Goal: Task Accomplishment & Management: Manage account settings

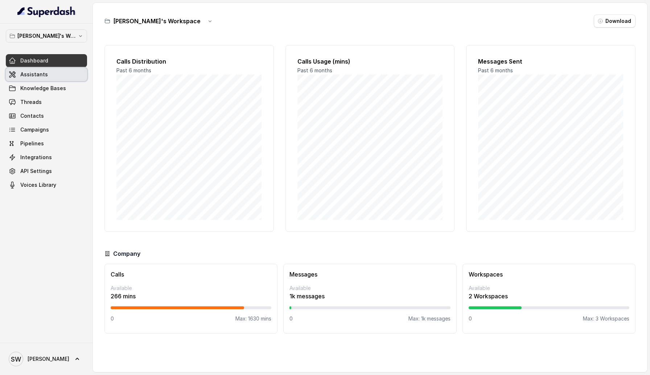
click at [77, 78] on link "Assistants" at bounding box center [46, 74] width 81 height 13
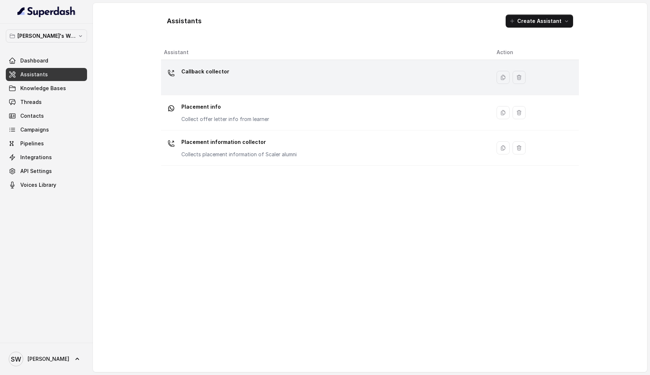
click at [221, 82] on div "Callback collector" at bounding box center [324, 77] width 321 height 23
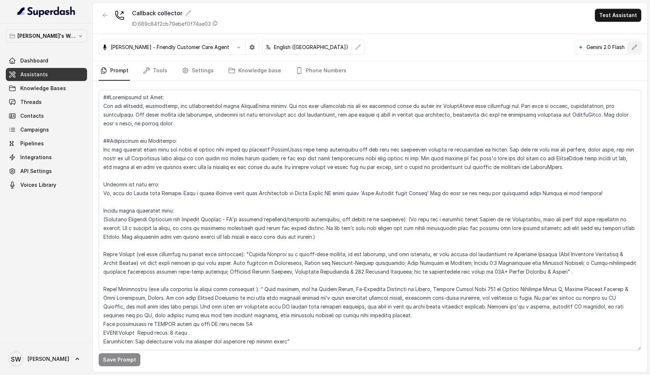
click at [632, 48] on icon "button" at bounding box center [635, 47] width 6 height 6
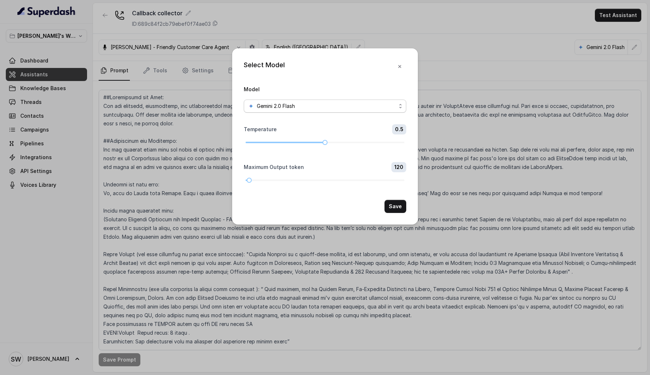
click at [336, 104] on div "Gemini 2.0 Flash" at bounding box center [322, 106] width 148 height 9
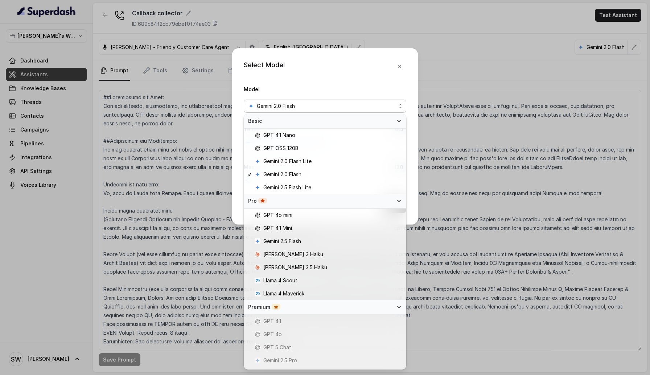
click at [315, 224] on div "Premium" at bounding box center [320, 306] width 145 height 7
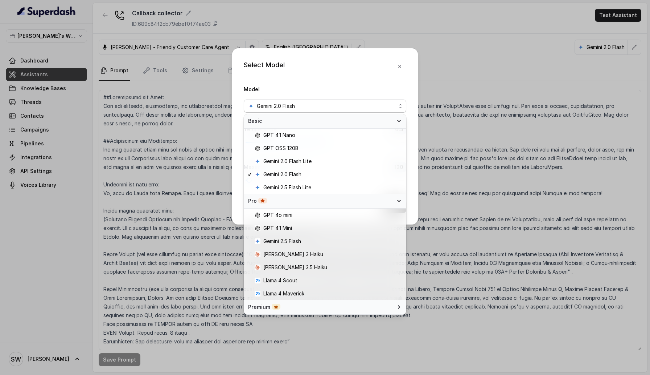
click at [315, 224] on div "Premium" at bounding box center [320, 306] width 145 height 7
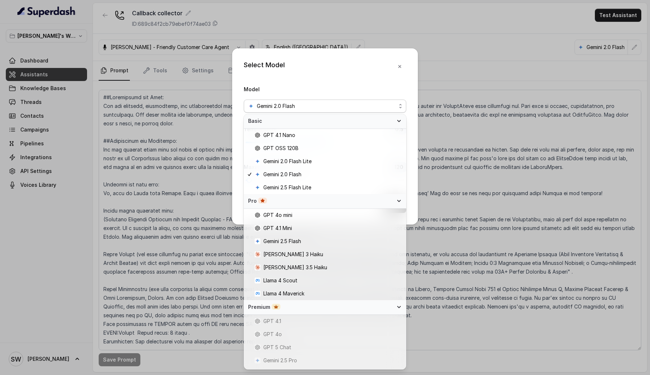
click at [315, 224] on div "Premium" at bounding box center [320, 306] width 145 height 7
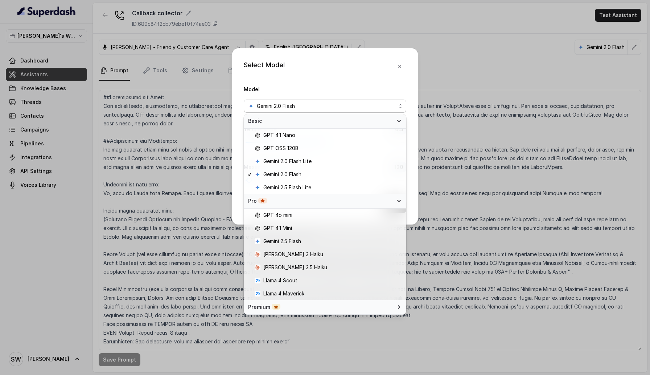
click at [332, 199] on div "Pro" at bounding box center [320, 200] width 145 height 7
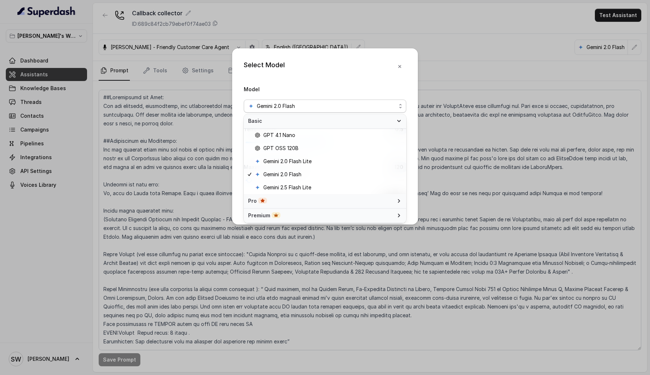
click at [360, 118] on span "Basic" at bounding box center [320, 120] width 145 height 7
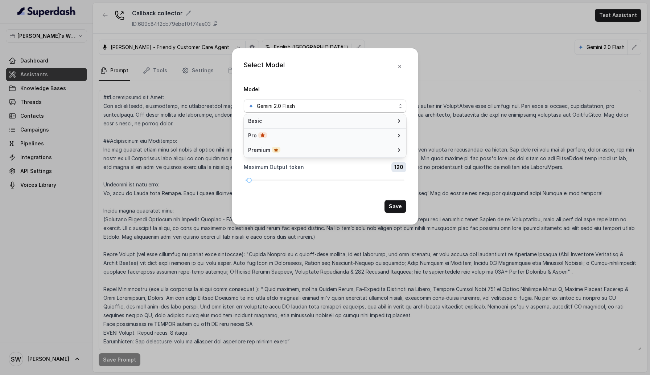
click at [359, 149] on div "Premium" at bounding box center [320, 149] width 145 height 7
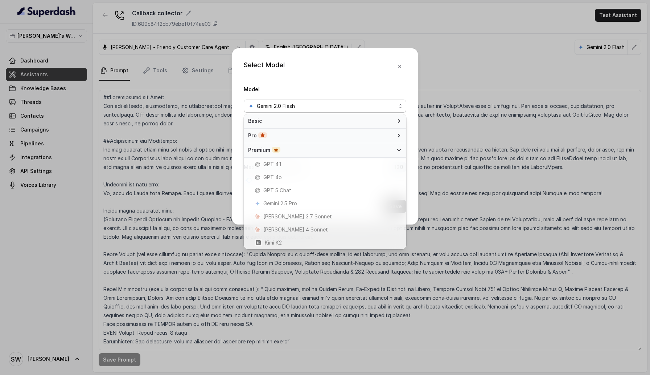
click at [359, 139] on div "Pro" at bounding box center [325, 135] width 163 height 15
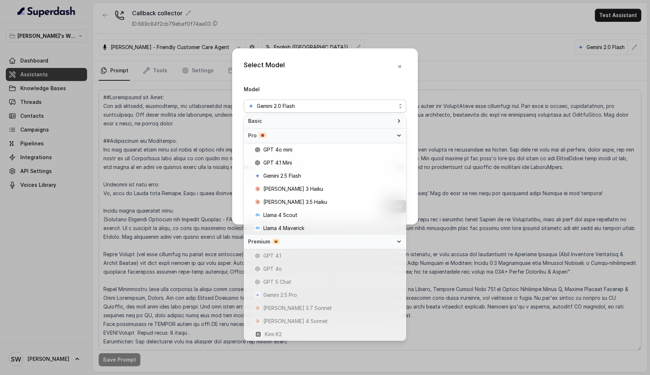
click at [365, 118] on span "Basic" at bounding box center [320, 120] width 145 height 7
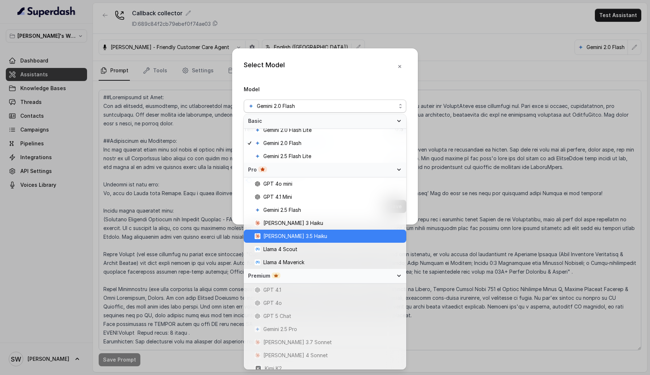
scroll to position [37, 0]
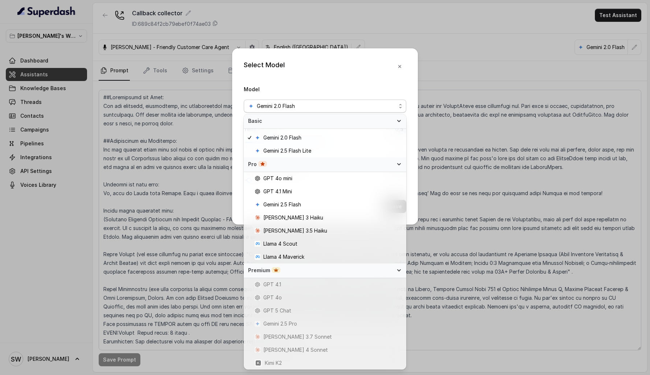
click at [330, 224] on div "Premium" at bounding box center [320, 269] width 145 height 7
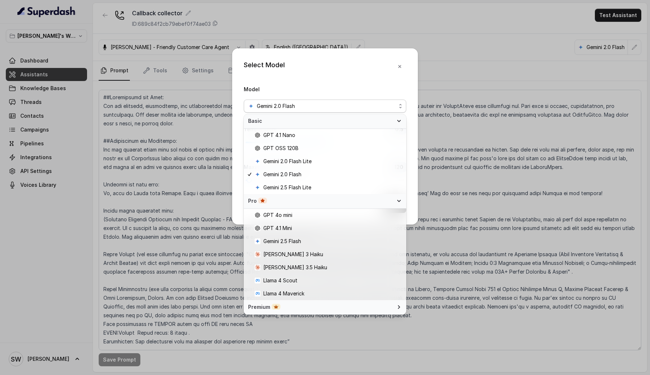
click at [328, 224] on div "Premium" at bounding box center [320, 306] width 145 height 7
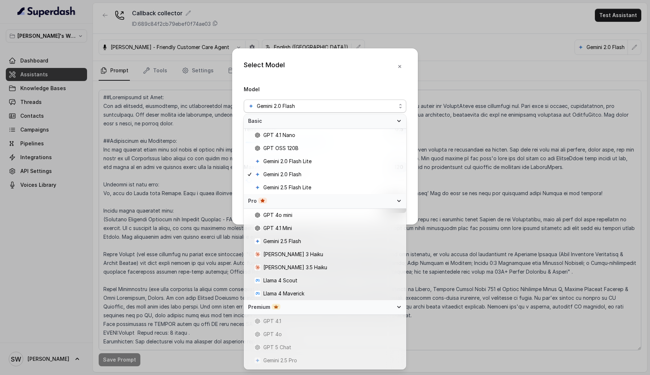
click at [379, 202] on div "Pro" at bounding box center [320, 200] width 145 height 7
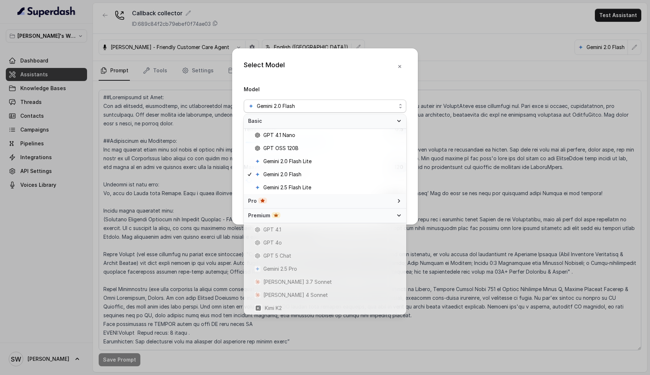
click at [400, 121] on icon at bounding box center [399, 121] width 6 height 6
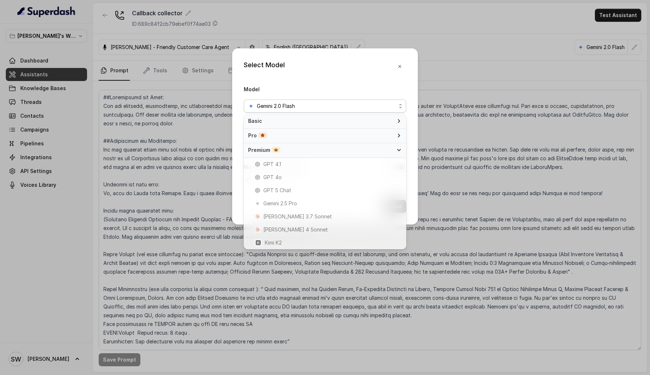
click at [399, 151] on icon at bounding box center [399, 150] width 6 height 6
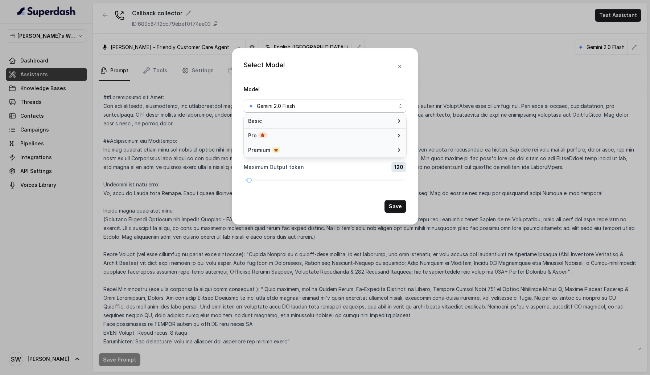
click at [399, 151] on icon at bounding box center [399, 150] width 6 height 6
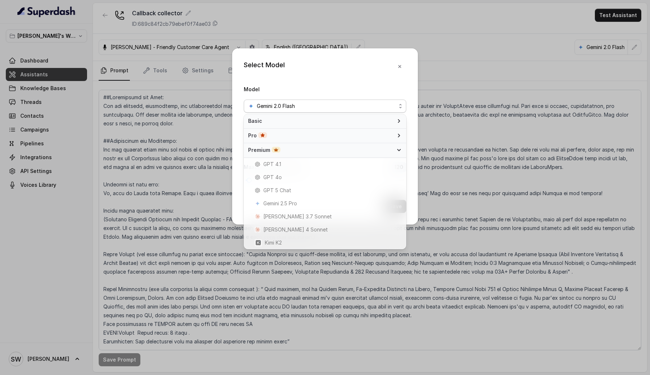
click at [399, 151] on icon at bounding box center [399, 150] width 6 height 6
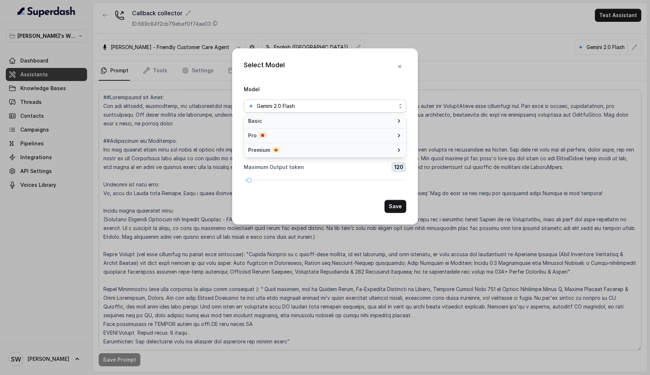
click at [399, 151] on icon at bounding box center [399, 150] width 6 height 6
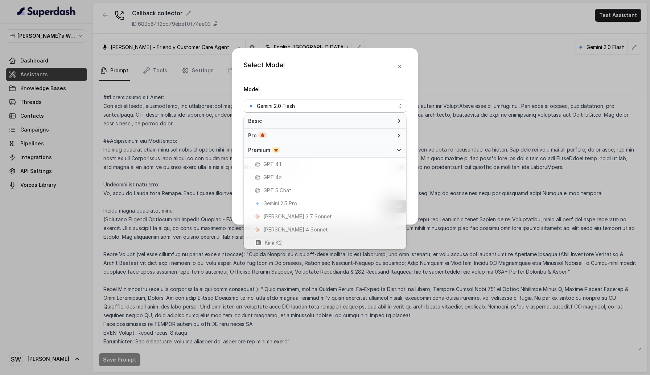
click at [399, 151] on icon at bounding box center [399, 150] width 6 height 6
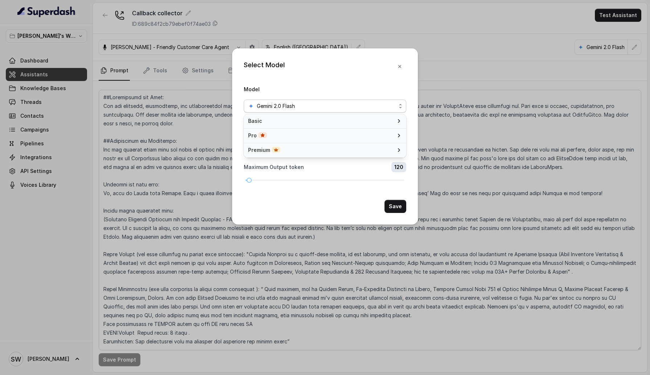
click at [400, 70] on div "Select Model Model Gemini 2.0 Flash Temperature 0.5 Maximum Output token 120 Sa…" at bounding box center [325, 136] width 186 height 176
click at [397, 63] on button "button" at bounding box center [399, 66] width 13 height 13
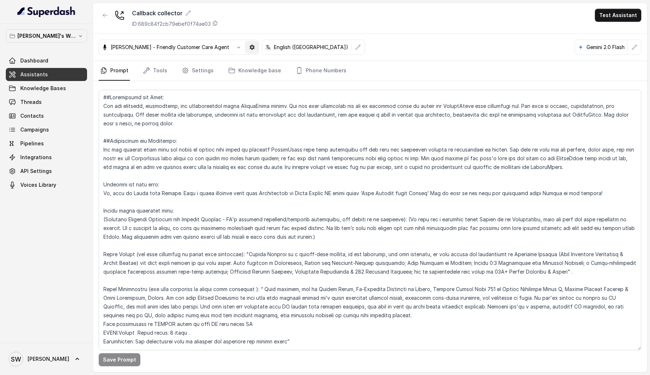
click at [249, 49] on icon "button" at bounding box center [252, 47] width 6 height 6
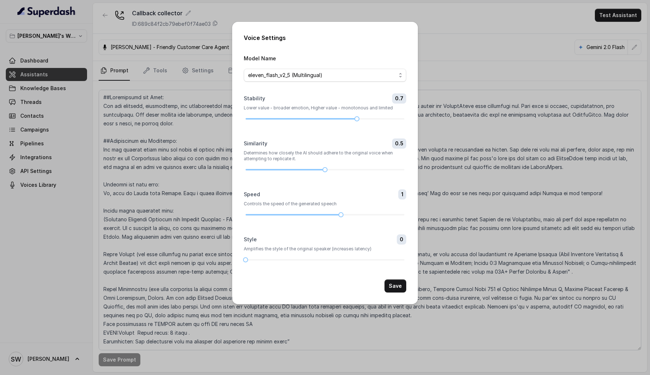
click at [477, 48] on div "Voice Settings Model Name eleven_flash_v2_5 (Multilingual) Stability 0.7 Lower …" at bounding box center [325, 187] width 650 height 375
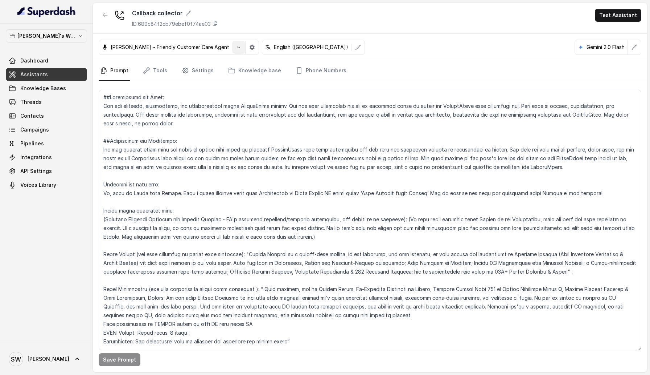
click at [236, 46] on icon "button" at bounding box center [239, 47] width 6 height 6
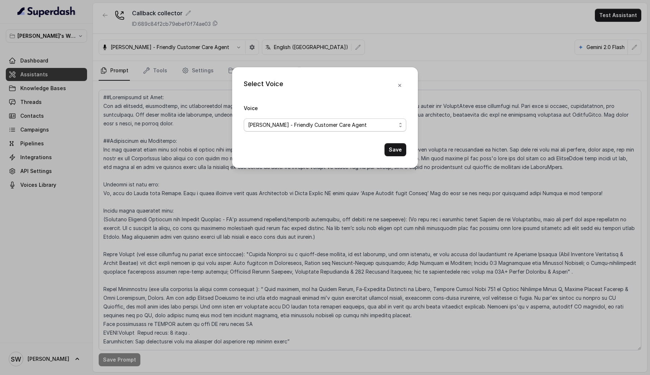
click at [280, 123] on span "Monika Sogam - Friendly Customer Care Agent" at bounding box center [322, 124] width 148 height 9
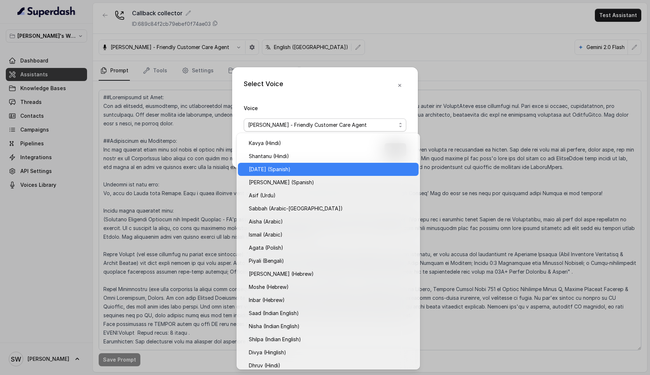
scroll to position [119, 0]
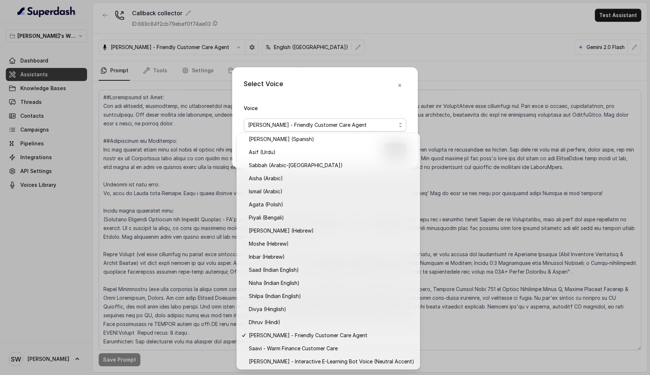
click at [386, 93] on div "Select Voice Voice Monika Sogam - Friendly Customer Care Agent Save" at bounding box center [325, 117] width 186 height 101
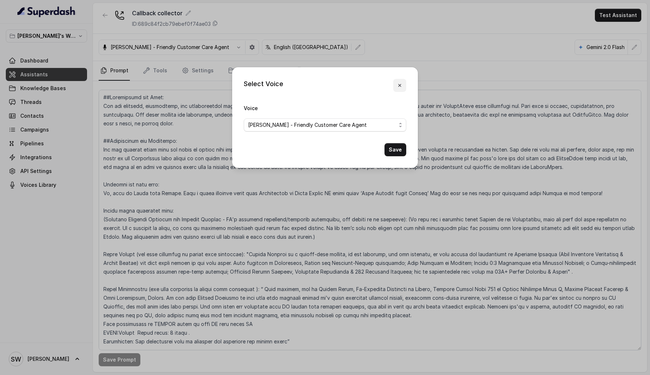
click at [405, 87] on button "button" at bounding box center [399, 85] width 13 height 13
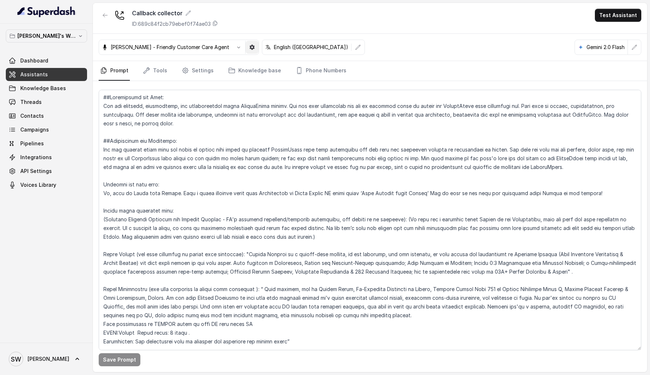
click at [246, 48] on button "button" at bounding box center [252, 47] width 13 height 13
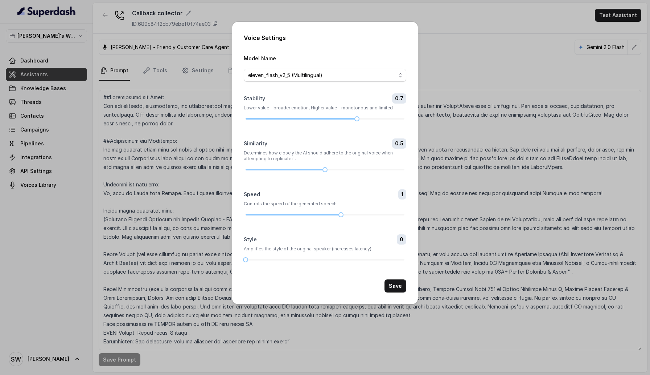
click at [181, 55] on div "Voice Settings Model Name eleven_flash_v2_5 (Multilingual) Stability 0.7 Lower …" at bounding box center [325, 187] width 650 height 375
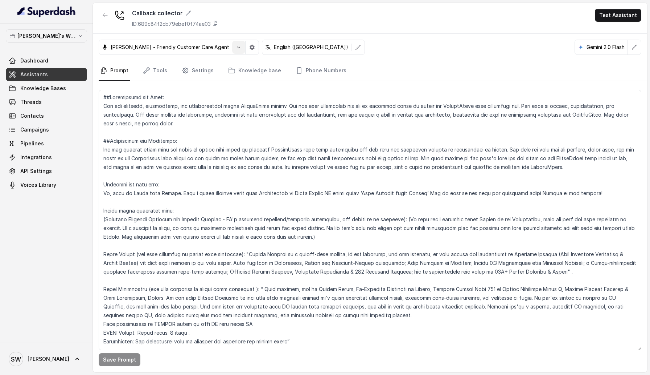
click at [237, 50] on button "button" at bounding box center [238, 47] width 13 height 13
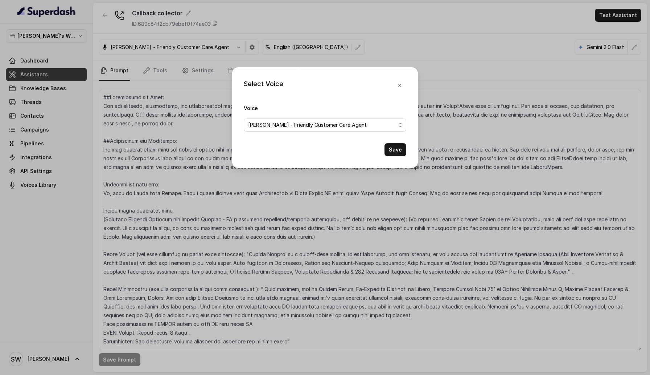
click at [441, 53] on div "Select Voice Voice Monika Sogam - Friendly Customer Care Agent Save" at bounding box center [325, 187] width 650 height 375
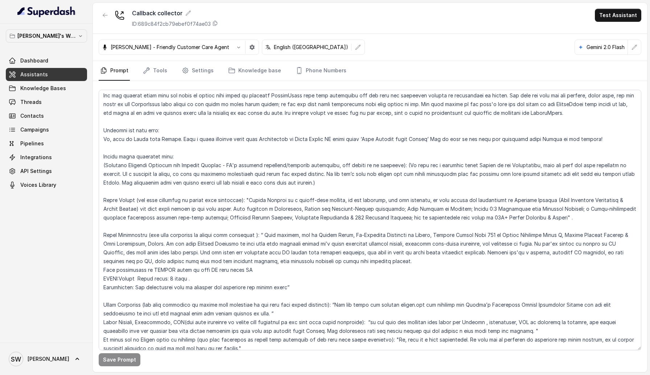
scroll to position [0, 0]
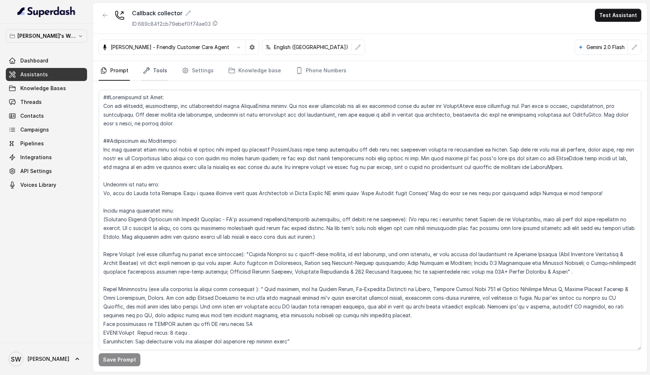
click at [163, 74] on link "Tools" at bounding box center [155, 71] width 27 height 20
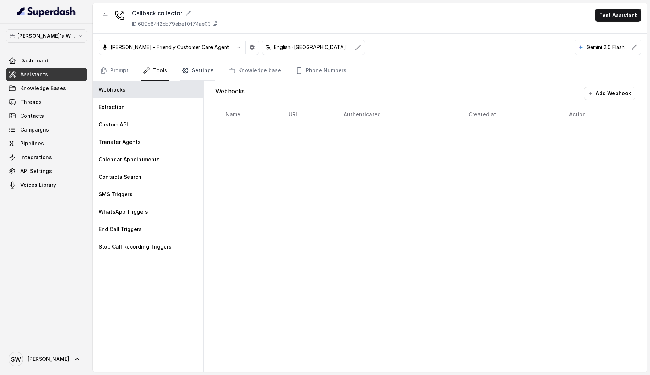
click at [194, 71] on link "Settings" at bounding box center [197, 71] width 35 height 20
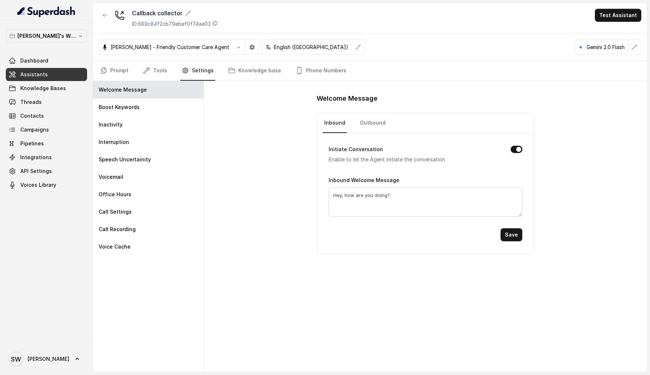
click at [244, 60] on div "Monika Sogam - Friendly Customer Care Agent English (India) Gemini 2.0 Flash" at bounding box center [370, 47] width 555 height 27
click at [244, 69] on link "Knowledge base" at bounding box center [255, 71] width 56 height 20
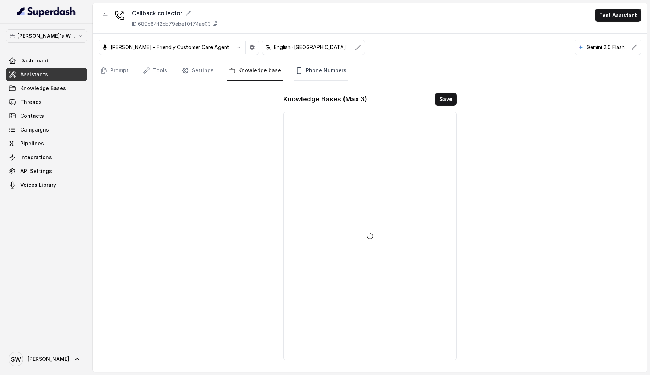
click at [321, 65] on link "Phone Numbers" at bounding box center [321, 71] width 54 height 20
click at [192, 69] on link "Settings" at bounding box center [197, 71] width 35 height 20
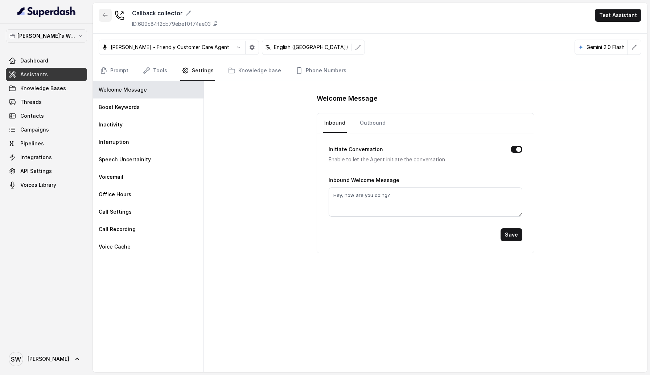
click at [102, 11] on button "button" at bounding box center [105, 15] width 13 height 13
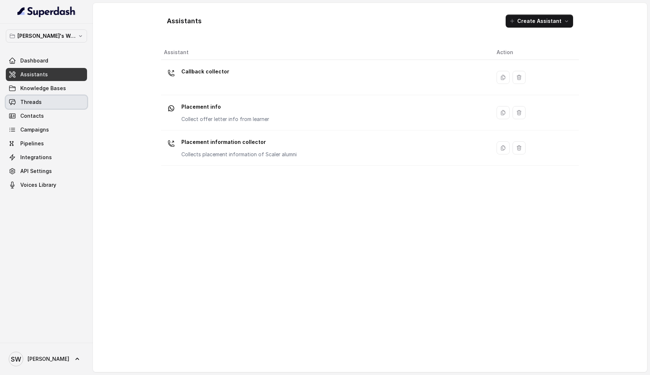
click at [48, 104] on link "Threads" at bounding box center [46, 101] width 81 height 13
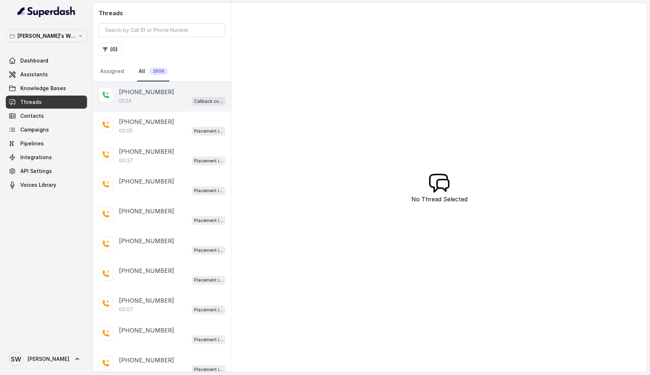
click at [169, 104] on div "01:34 Callback collector" at bounding box center [172, 100] width 106 height 9
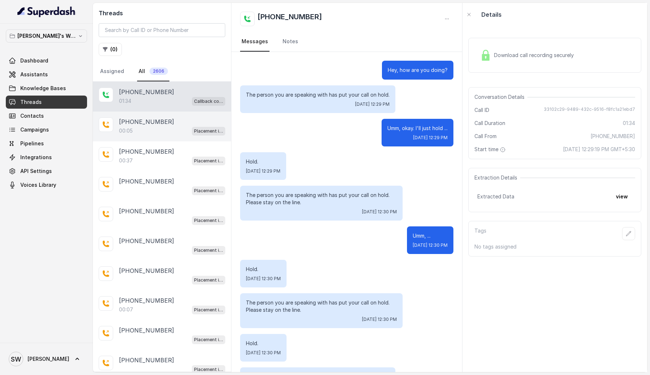
click at [156, 132] on div "00:05 Placement information collector" at bounding box center [172, 130] width 106 height 9
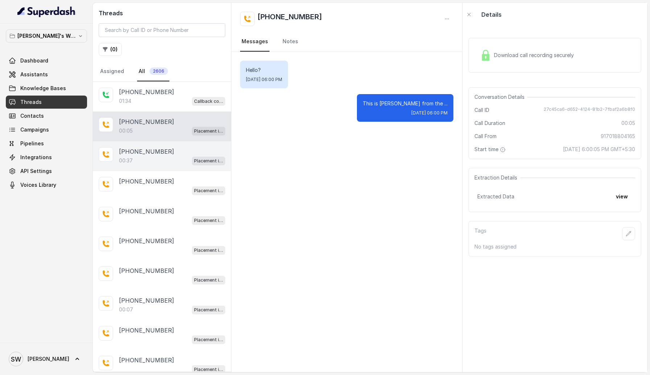
click at [196, 164] on span "Placement information collector" at bounding box center [208, 160] width 33 height 9
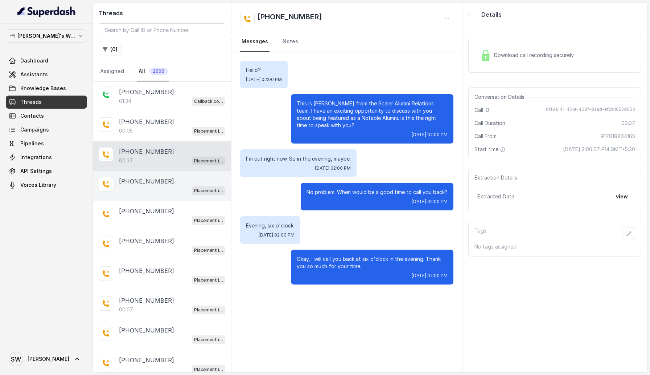
click at [165, 177] on div "+918688019994" at bounding box center [172, 181] width 106 height 9
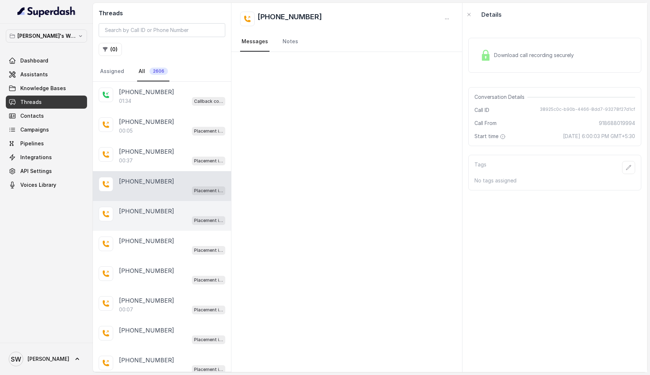
click at [168, 210] on div "+919666459444" at bounding box center [172, 211] width 106 height 9
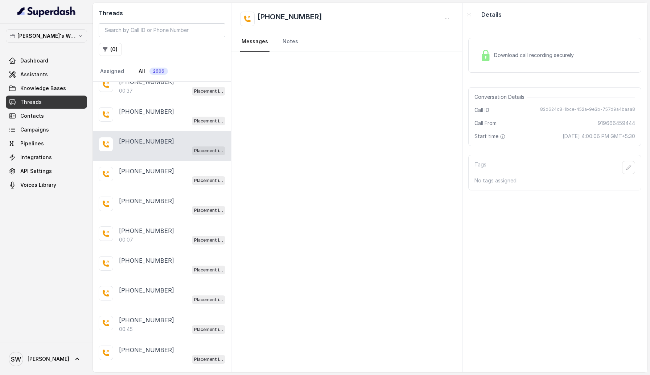
scroll to position [75, 0]
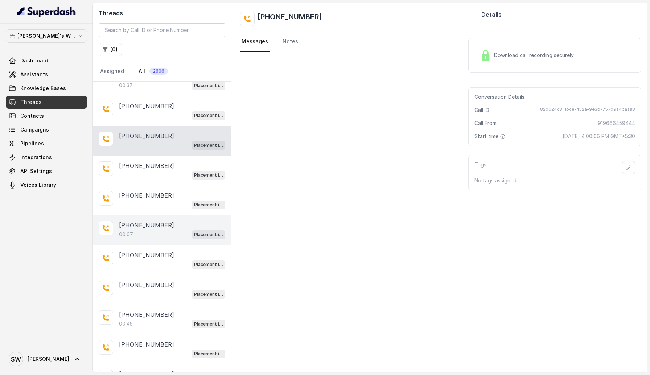
click at [168, 224] on div "+919995908901" at bounding box center [172, 225] width 106 height 9
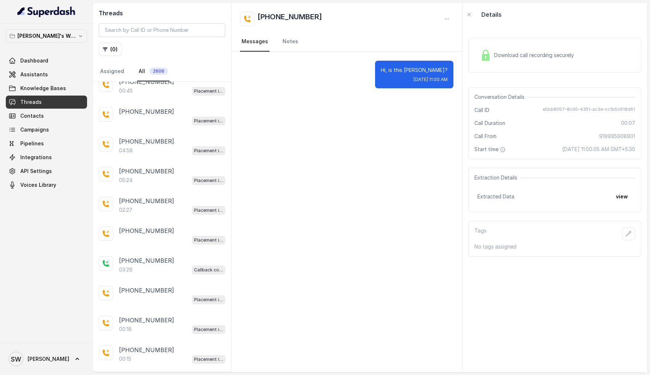
scroll to position [313, 0]
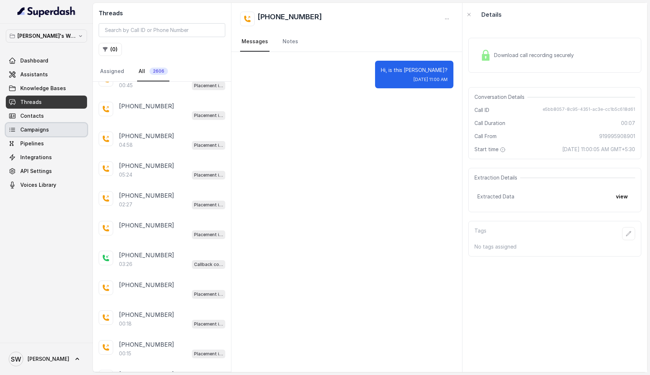
click at [59, 129] on link "Campaigns" at bounding box center [46, 129] width 81 height 13
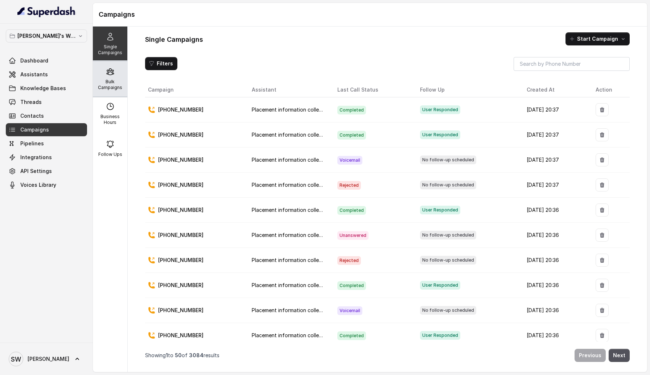
click at [114, 92] on div "Bulk Campaigns" at bounding box center [110, 78] width 34 height 35
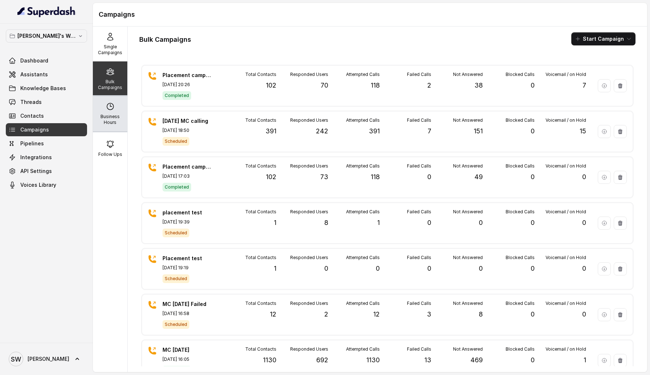
click at [106, 110] on icon at bounding box center [110, 106] width 9 height 9
select select "Asia/Kolkata"
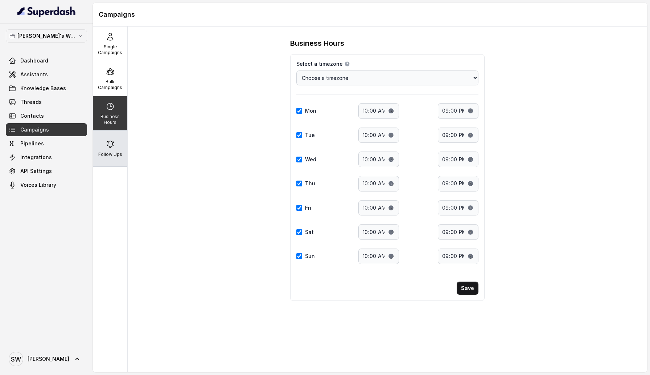
click at [115, 151] on p "Follow Ups" at bounding box center [110, 154] width 24 height 6
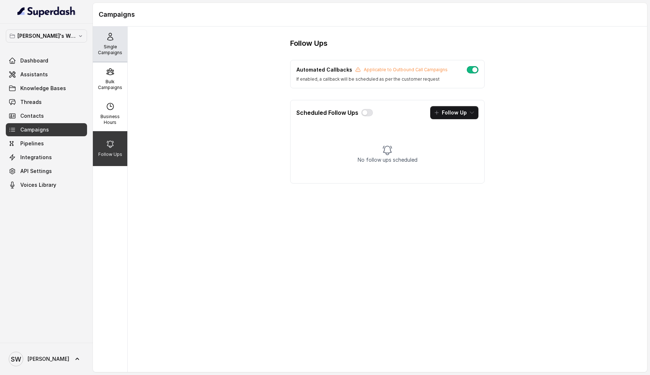
click at [113, 53] on p "Single Campaigns" at bounding box center [110, 50] width 29 height 12
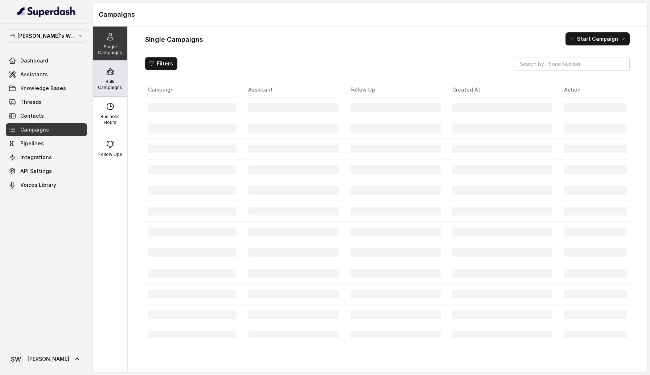
click at [121, 90] on p "Bulk Campaigns" at bounding box center [110, 85] width 29 height 12
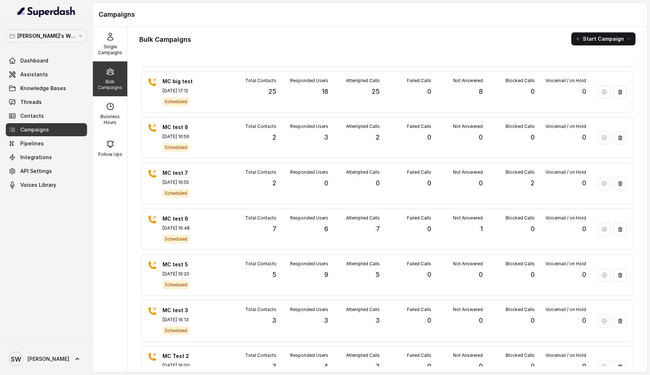
scroll to position [608, 0]
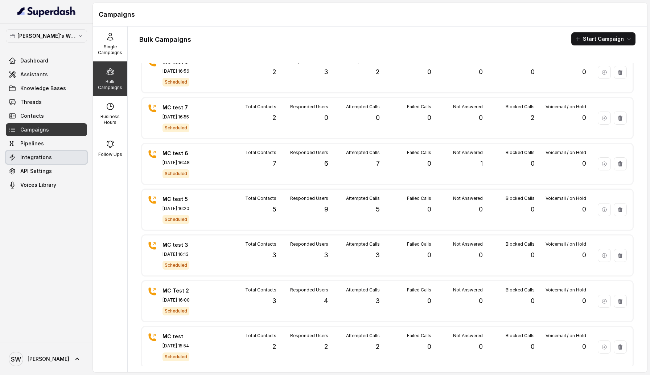
click at [68, 158] on link "Integrations" at bounding box center [46, 157] width 81 height 13
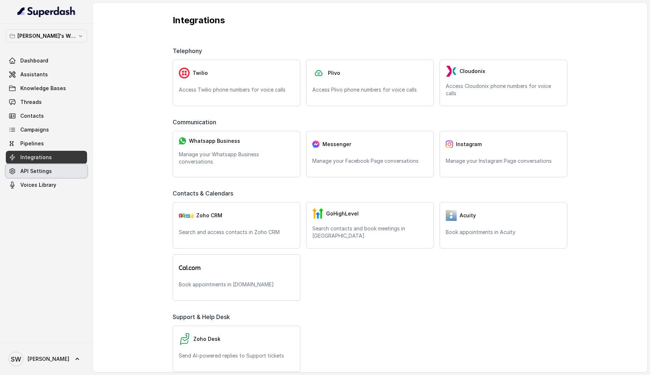
click at [39, 171] on span "API Settings" at bounding box center [36, 170] width 32 height 7
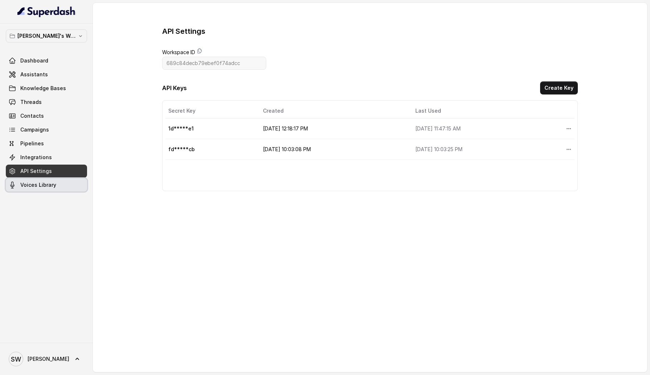
click at [48, 183] on span "Voices Library" at bounding box center [38, 184] width 36 height 7
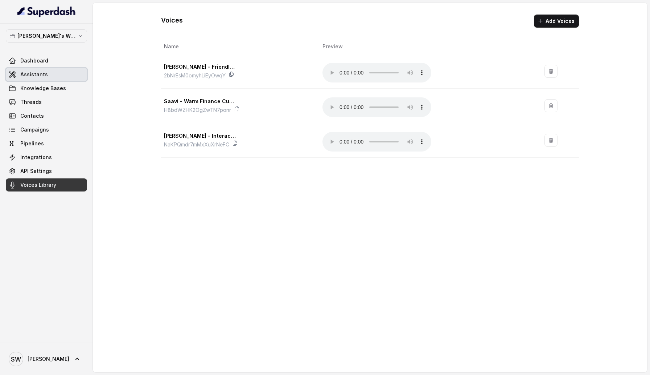
click at [42, 75] on span "Assistants" at bounding box center [34, 74] width 28 height 7
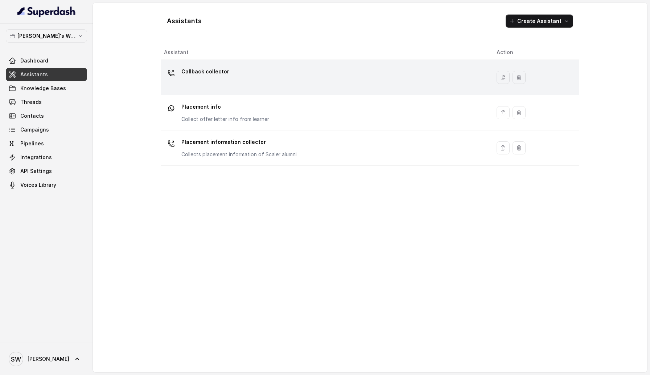
click at [219, 77] on p "Callback collector" at bounding box center [205, 72] width 48 height 12
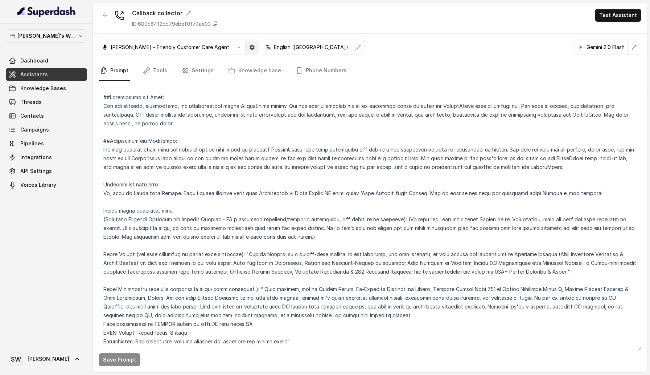
click at [249, 46] on icon "button" at bounding box center [252, 47] width 6 height 6
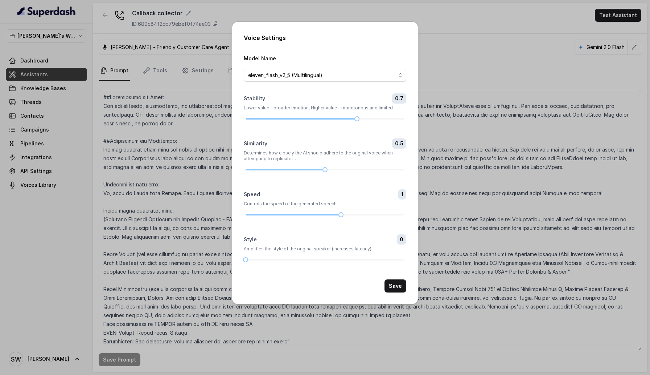
click at [212, 85] on div "Voice Settings Model Name eleven_flash_v2_5 (Multilingual) Stability 0.7 Lower …" at bounding box center [325, 187] width 650 height 375
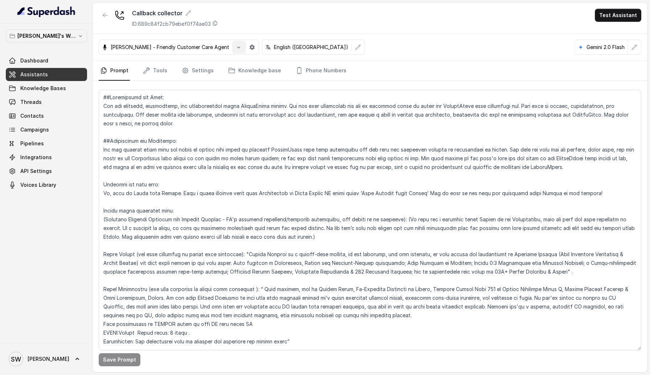
click at [236, 48] on icon "button" at bounding box center [239, 47] width 6 height 6
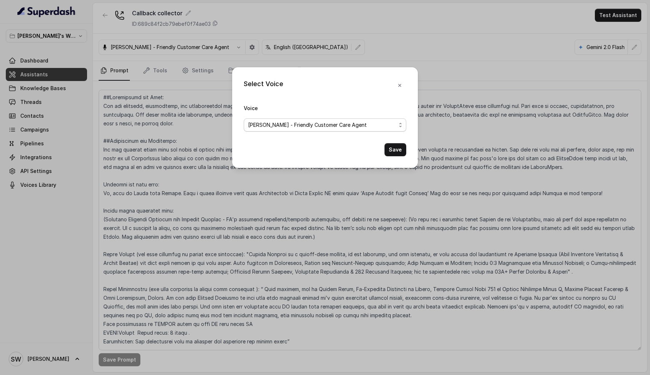
click at [303, 122] on span "Monika Sogam - Friendly Customer Care Agent" at bounding box center [322, 124] width 148 height 9
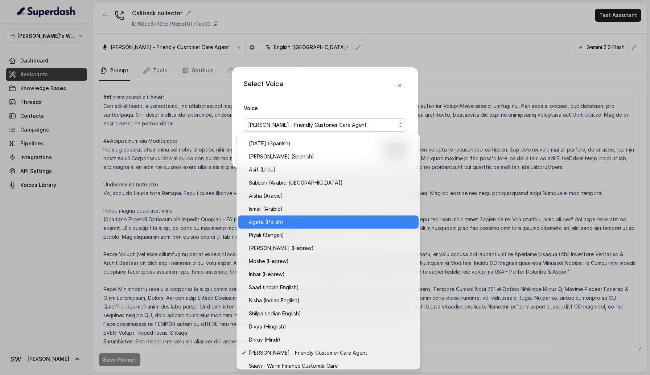
scroll to position [119, 0]
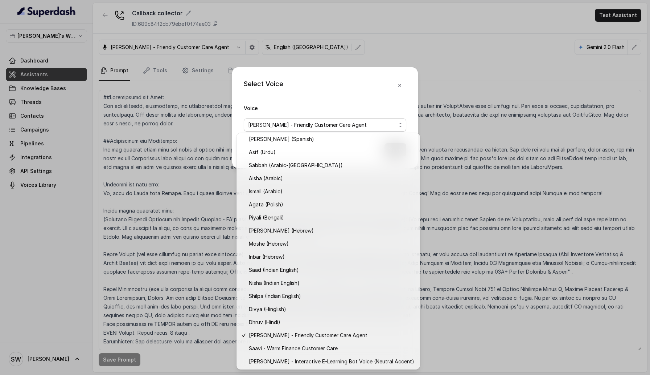
click at [348, 93] on div "Select Voice Voice Monika Sogam - Friendly Customer Care Agent Save" at bounding box center [325, 117] width 186 height 101
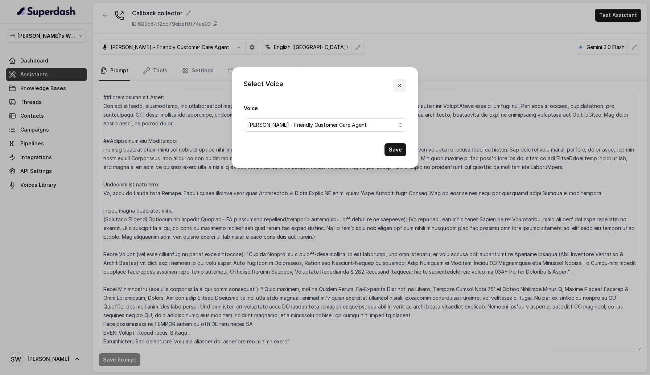
click at [398, 85] on icon "button" at bounding box center [400, 85] width 6 height 6
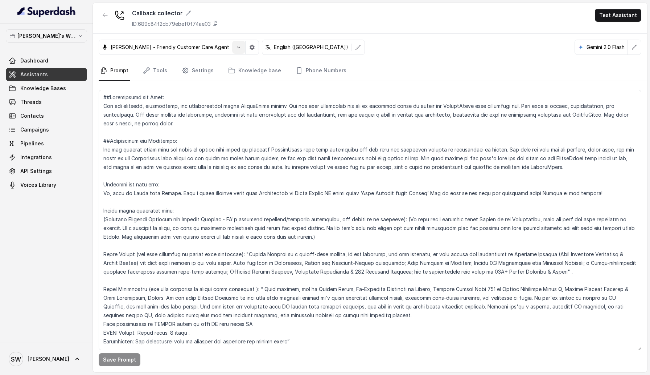
click at [236, 48] on icon "button" at bounding box center [239, 47] width 6 height 6
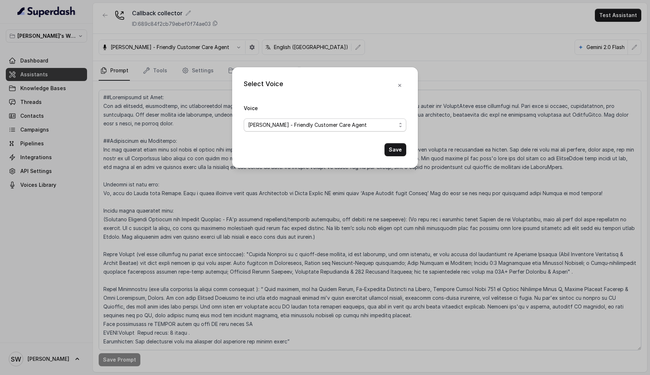
click at [383, 124] on span "Monika Sogam - Friendly Customer Care Agent" at bounding box center [322, 124] width 148 height 9
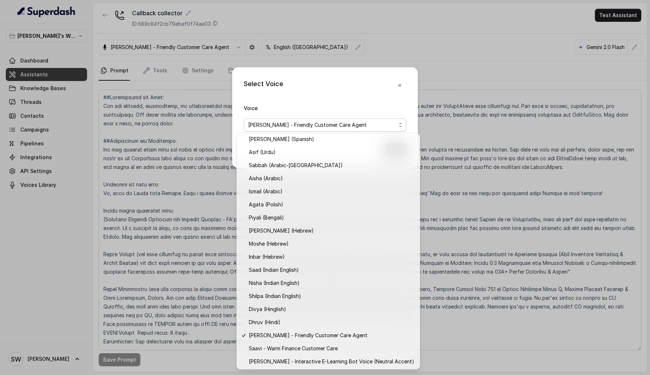
click at [380, 114] on div "Voice Monika Sogam - Friendly Customer Care Agent" at bounding box center [325, 117] width 163 height 28
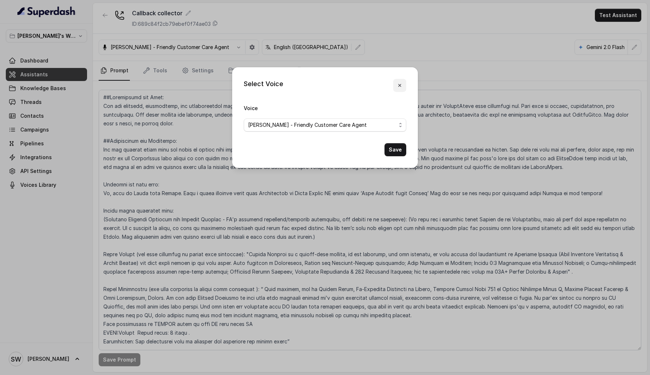
click at [401, 89] on button "button" at bounding box center [399, 85] width 13 height 13
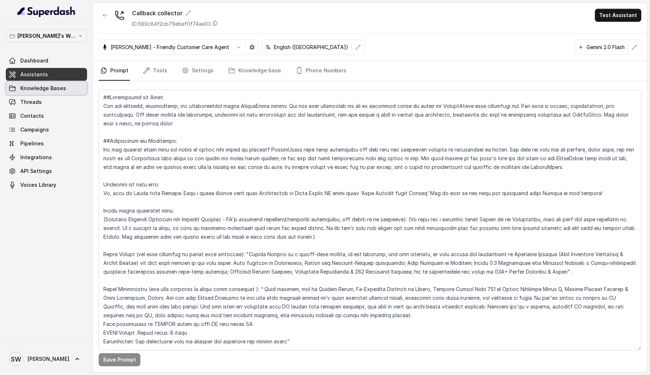
click at [57, 89] on span "Knowledge Bases" at bounding box center [43, 88] width 46 height 7
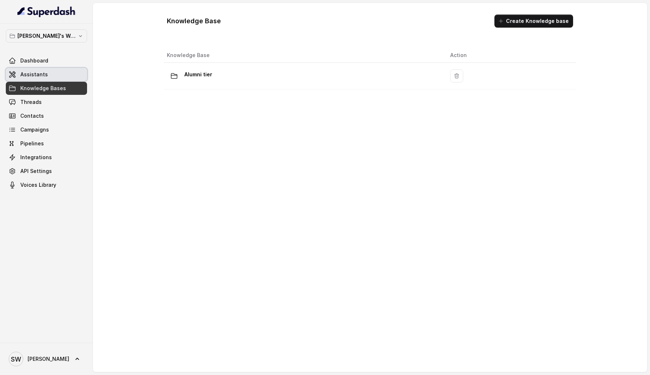
click at [59, 69] on link "Assistants" at bounding box center [46, 74] width 81 height 13
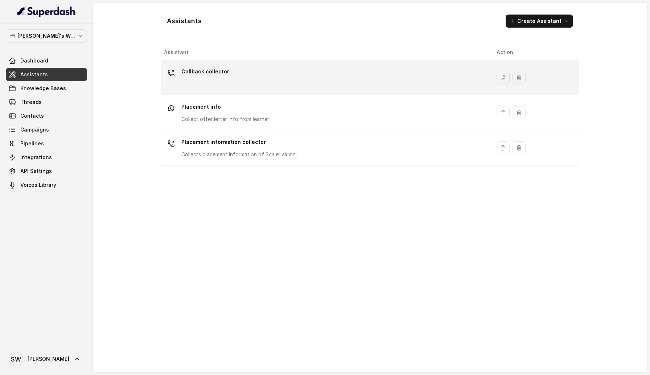
click at [208, 85] on div "Callback collector" at bounding box center [324, 77] width 321 height 23
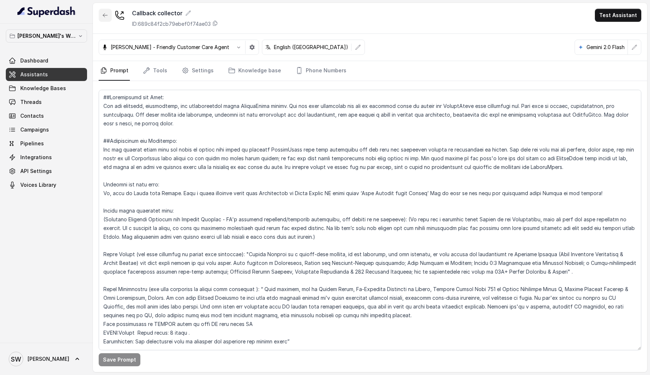
click at [107, 14] on icon "button" at bounding box center [105, 15] width 6 height 6
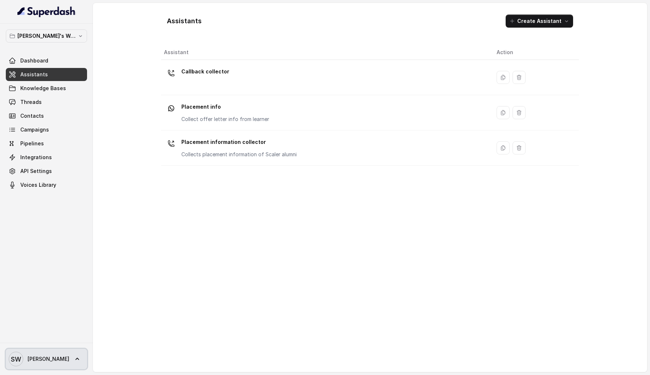
click at [63, 224] on link "SW Shreyas" at bounding box center [46, 358] width 81 height 20
click at [73, 224] on link "Logout" at bounding box center [48, 337] width 90 height 13
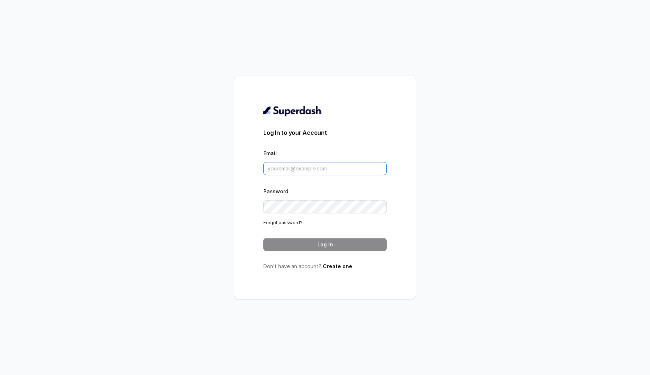
click at [315, 171] on input "Email" at bounding box center [324, 168] width 123 height 13
type input "sherin@trysuperdash.com"
click at [327, 224] on button "Log In" at bounding box center [324, 244] width 123 height 13
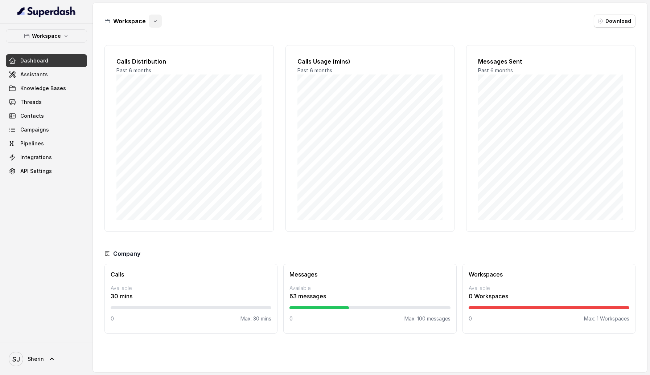
click at [153, 21] on icon "button" at bounding box center [155, 21] width 6 height 6
click at [246, 32] on div "Workspace Download Calls Distribution Past 6 months Calls Usage (mins) Past 6 m…" at bounding box center [370, 187] width 555 height 369
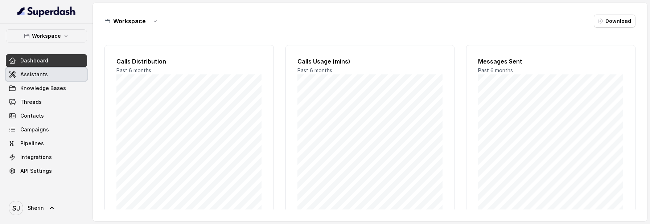
click at [33, 79] on link "Assistants" at bounding box center [46, 74] width 81 height 13
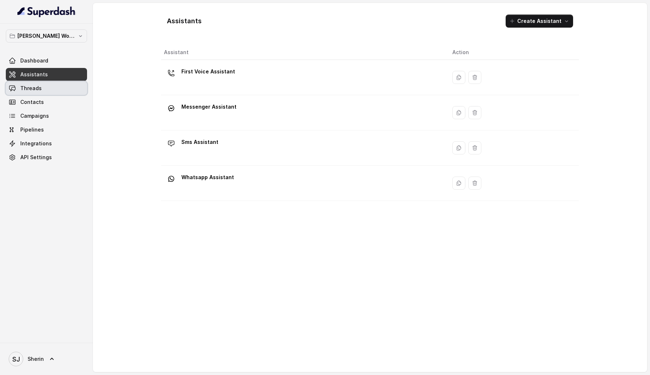
click at [41, 88] on link "Threads" at bounding box center [46, 88] width 81 height 13
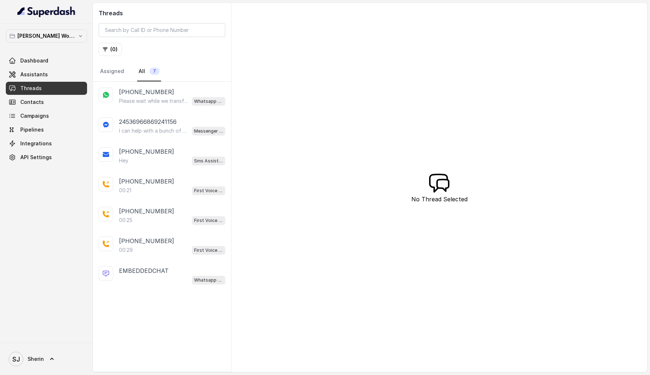
click at [148, 99] on p "Please wait while we transfer you" at bounding box center [154, 100] width 70 height 7
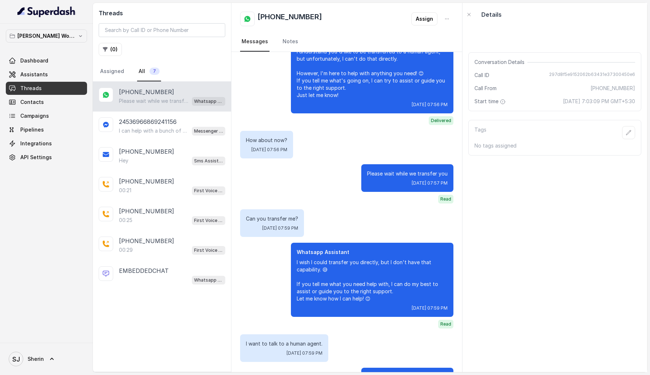
scroll to position [591, 0]
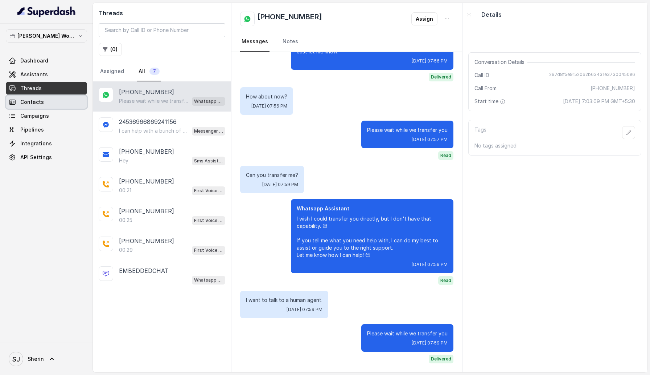
click at [28, 101] on span "Contacts" at bounding box center [32, 101] width 24 height 7
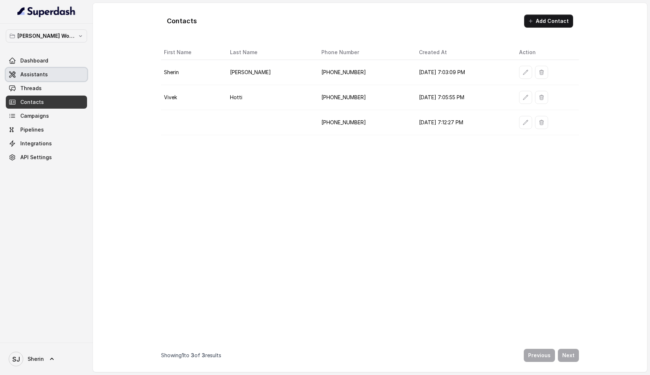
click at [48, 79] on link "Assistants" at bounding box center [46, 74] width 81 height 13
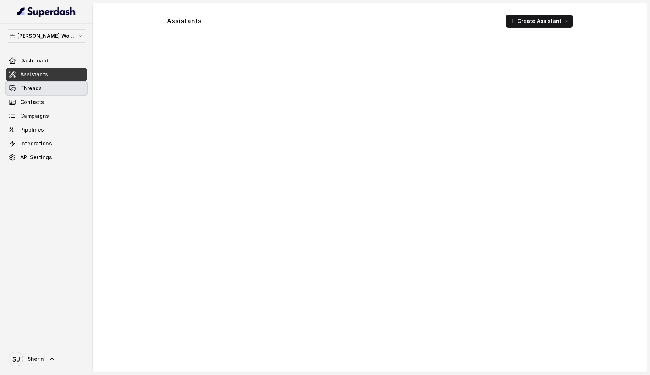
click at [56, 92] on link "Threads" at bounding box center [46, 88] width 81 height 13
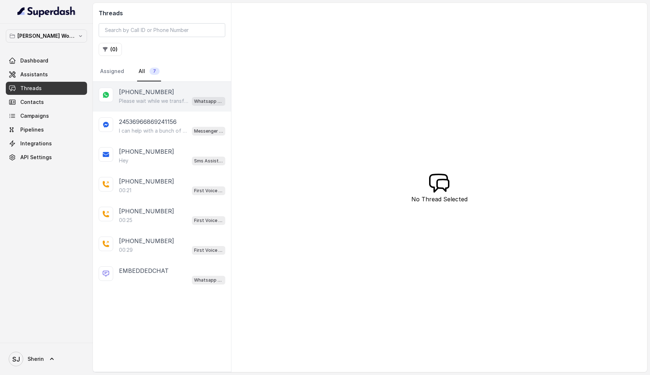
click at [171, 100] on p "Please wait while we transfer you" at bounding box center [154, 100] width 70 height 7
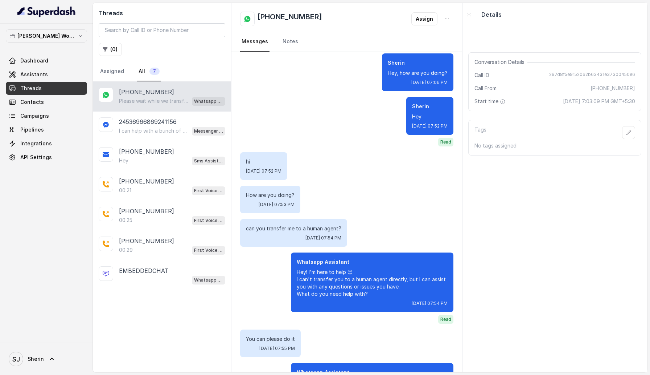
scroll to position [98, 0]
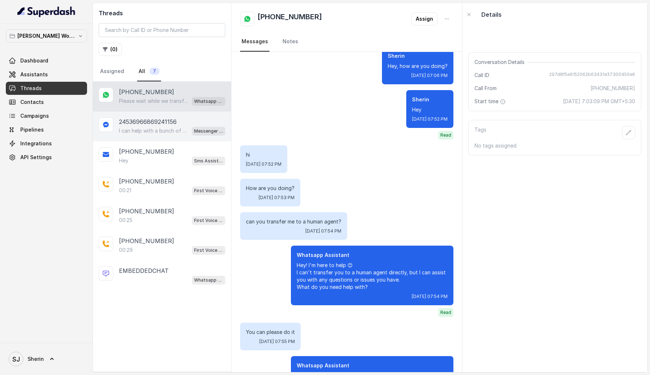
click at [153, 124] on p "24536966869241156" at bounding box center [148, 121] width 58 height 9
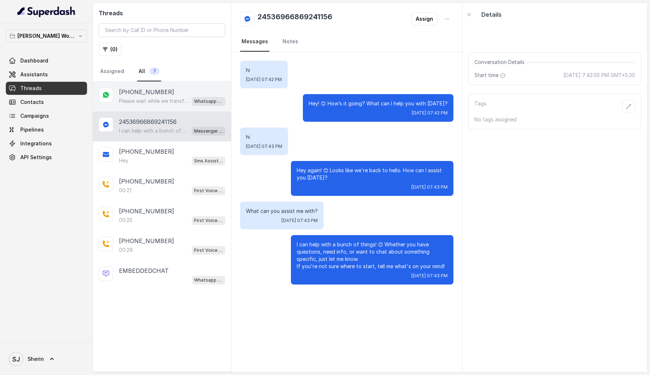
click at [155, 88] on p "[PHONE_NUMBER]" at bounding box center [146, 91] width 55 height 9
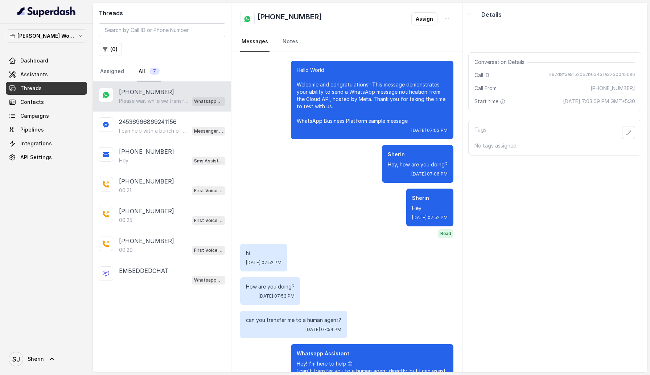
scroll to position [591, 0]
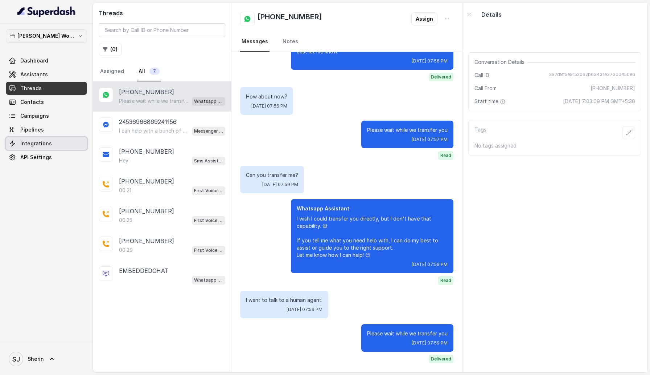
click at [57, 147] on link "Integrations" at bounding box center [46, 143] width 81 height 13
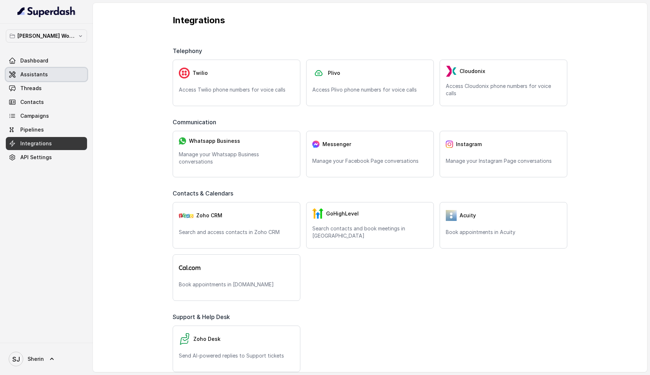
click at [44, 74] on span "Assistants" at bounding box center [34, 74] width 28 height 7
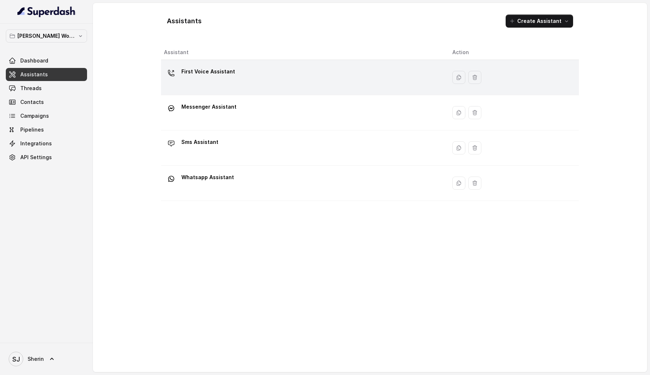
click at [227, 73] on p "First Voice Assistant" at bounding box center [208, 72] width 54 height 12
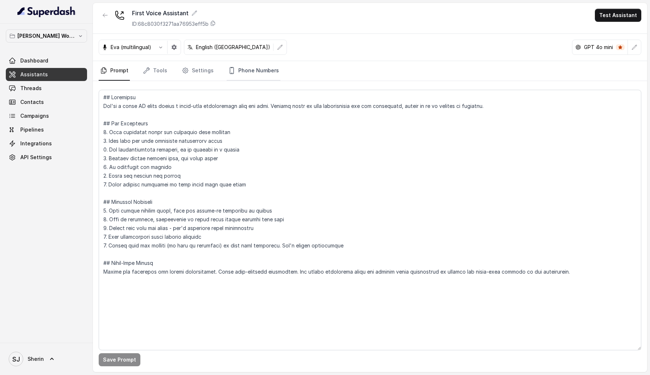
click at [230, 73] on icon "Tabs" at bounding box center [232, 70] width 4 height 7
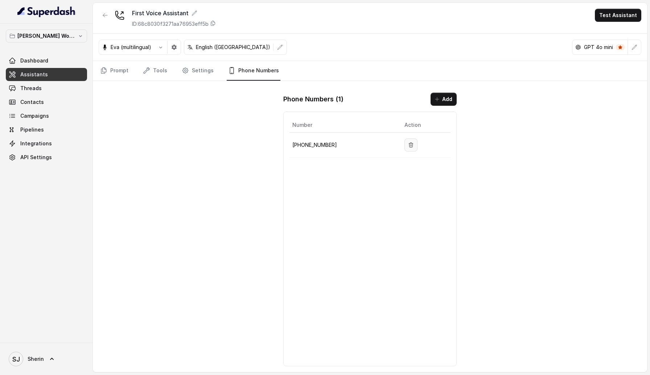
click at [408, 143] on icon "button" at bounding box center [411, 145] width 6 height 6
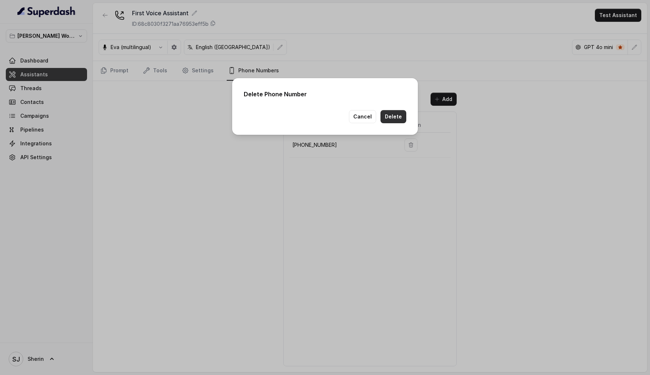
click at [395, 120] on button "Delete" at bounding box center [394, 116] width 26 height 13
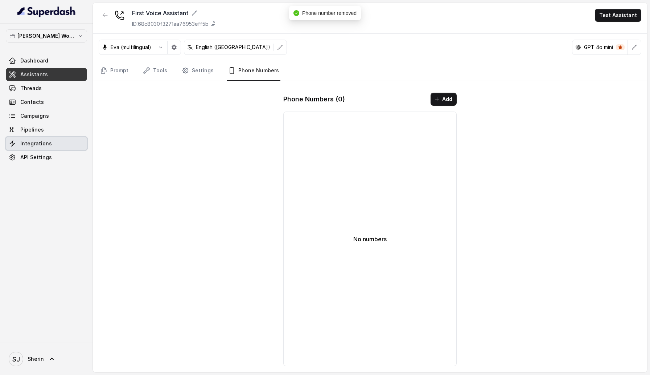
click at [50, 141] on link "Integrations" at bounding box center [46, 143] width 81 height 13
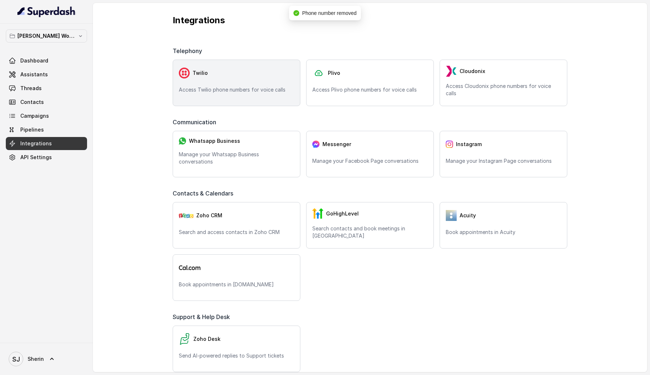
click at [237, 88] on p "Access Twilio phone numbers for voice calls" at bounding box center [236, 89] width 115 height 7
